Goal: Information Seeking & Learning: Learn about a topic

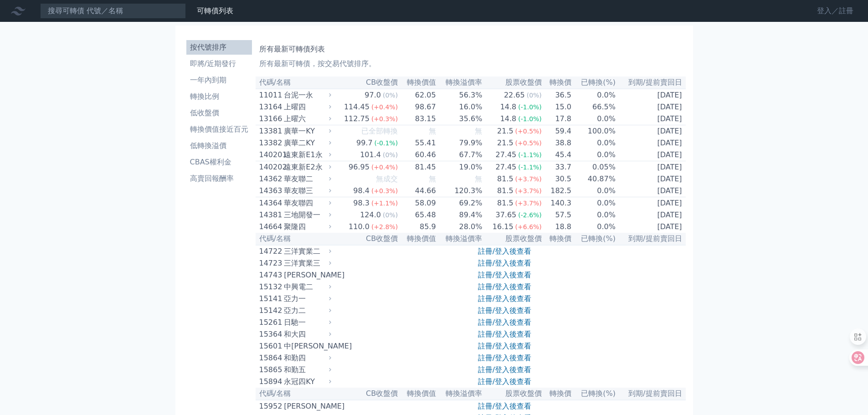
click at [821, 12] on link "登入／註冊" at bounding box center [835, 11] width 51 height 15
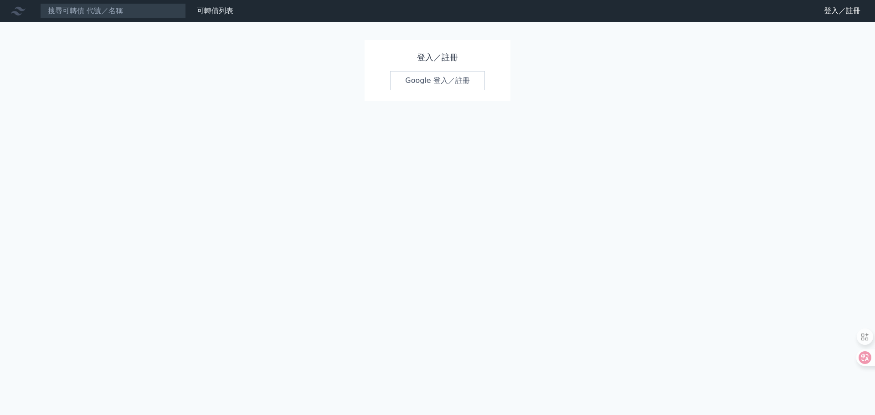
click at [436, 81] on link "Google 登入／註冊" at bounding box center [437, 80] width 95 height 19
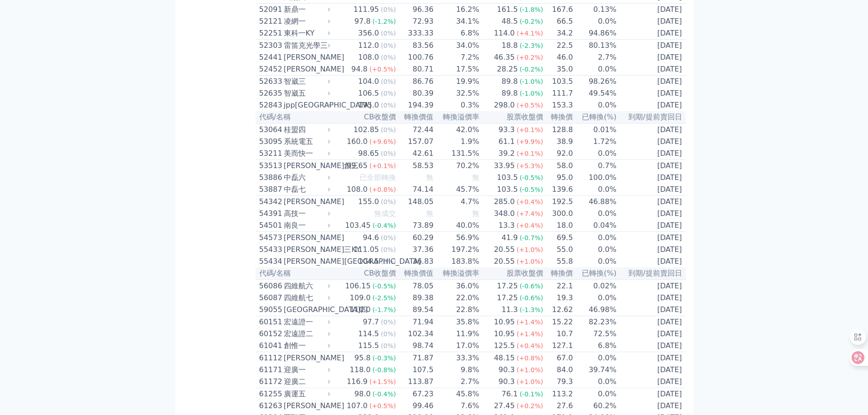
scroll to position [3079, 0]
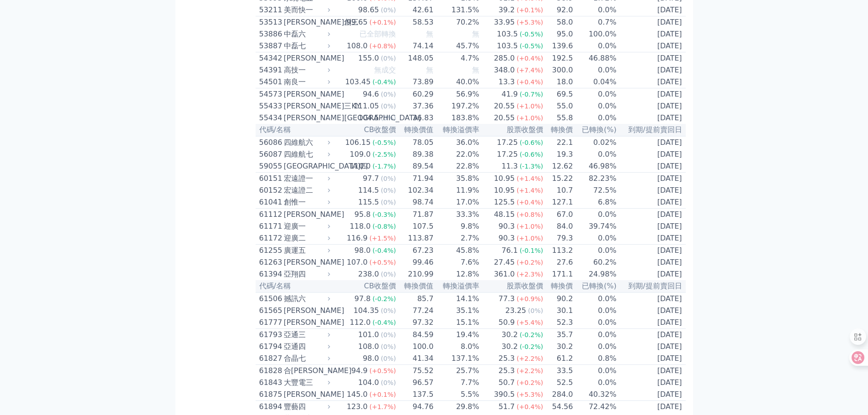
click at [271, 52] on div "53887" at bounding box center [270, 46] width 22 height 11
click at [266, 52] on div "53887" at bounding box center [270, 46] width 22 height 11
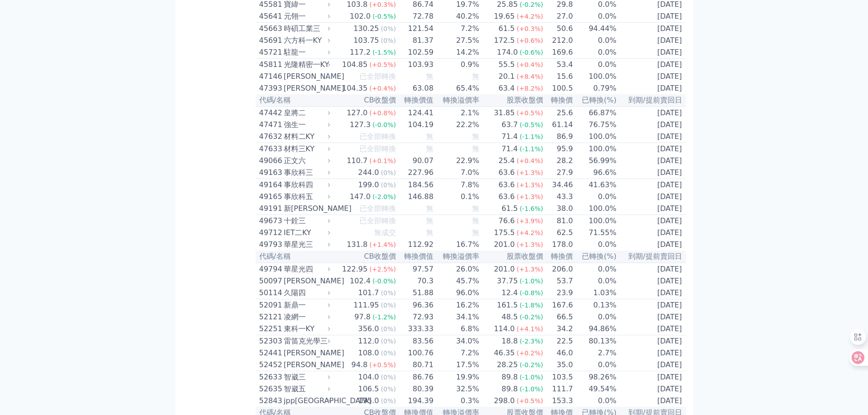
scroll to position [2623, 0]
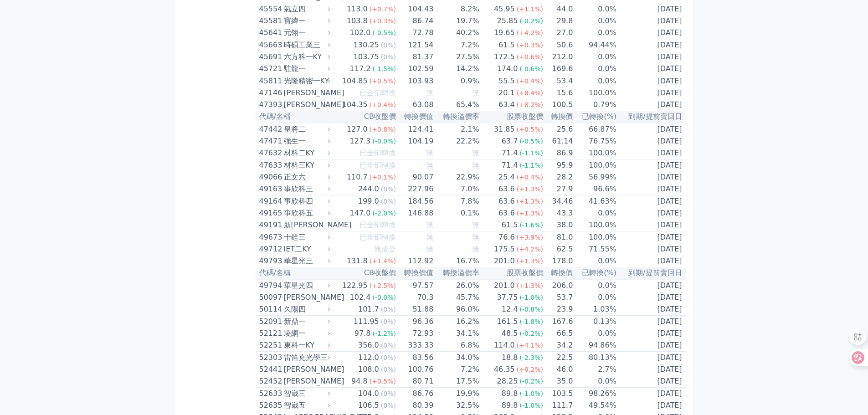
click at [266, 15] on div "45554" at bounding box center [270, 9] width 22 height 11
click at [830, 80] on div "可轉債列表 財務數據 可轉債列表 財務數據 登出 登出 按代號排序 即將/近期發行 一年內到期 轉換比例 低收盤價 轉換價值接近百元 低轉換溢價" at bounding box center [434, 32] width 868 height 5311
click at [265, 15] on div "45554" at bounding box center [270, 9] width 22 height 11
click at [270, 15] on div "45554" at bounding box center [270, 9] width 22 height 11
click at [269, 15] on div "45554" at bounding box center [270, 9] width 22 height 11
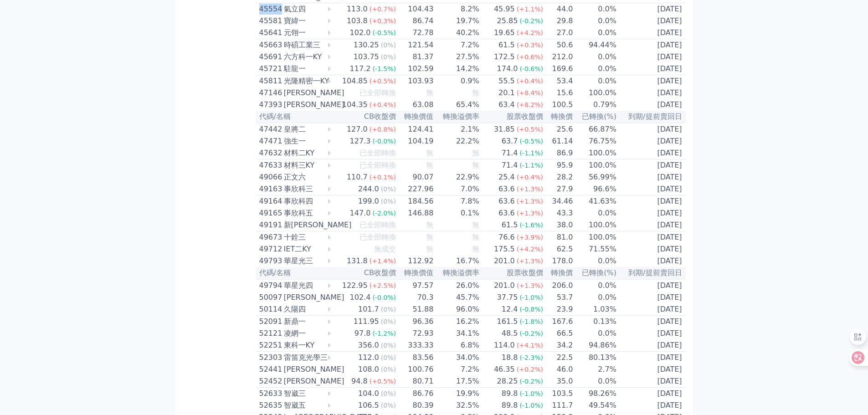
click at [269, 15] on div "45554" at bounding box center [270, 9] width 22 height 11
click at [293, 15] on div "氣立四" at bounding box center [306, 9] width 45 height 11
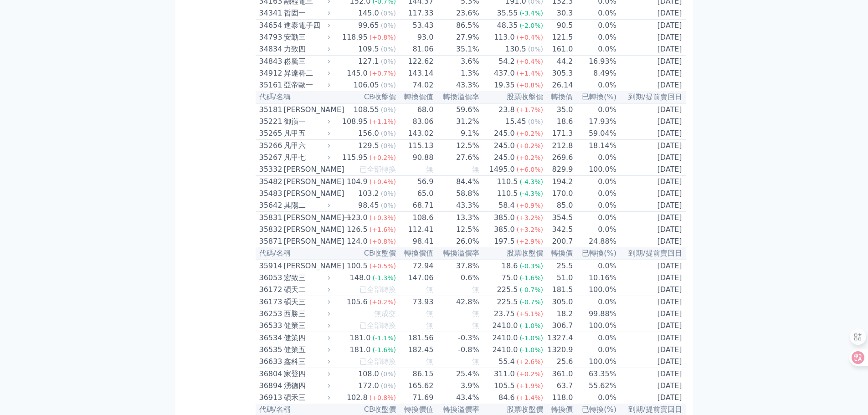
scroll to position [1849, 0]
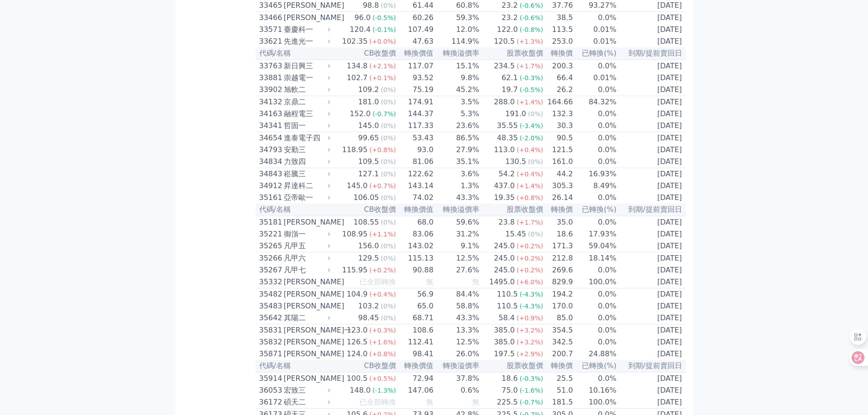
scroll to position [1621, 0]
